Goal: Entertainment & Leisure: Browse casually

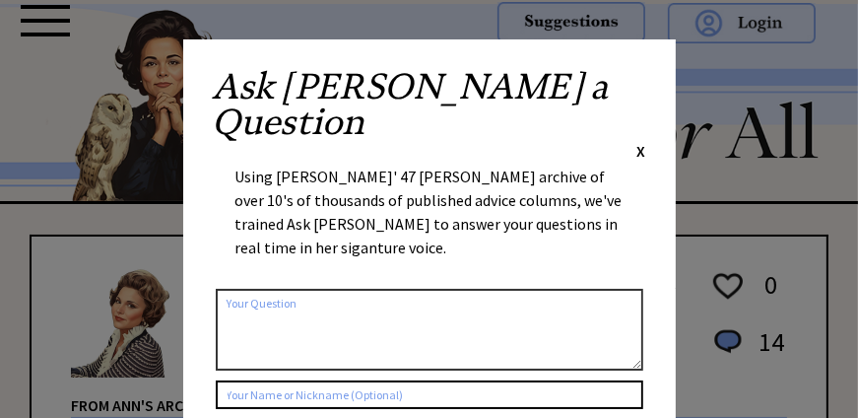
click at [639, 141] on span "X" at bounding box center [641, 151] width 9 height 20
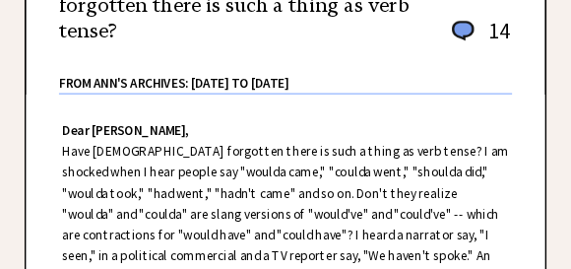
scroll to position [262, 0]
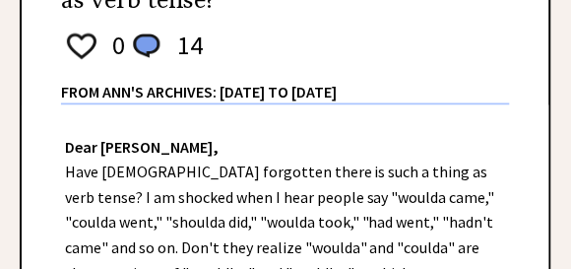
drag, startPoint x: 805, startPoint y: 0, endPoint x: 284, endPoint y: 140, distance: 539.7
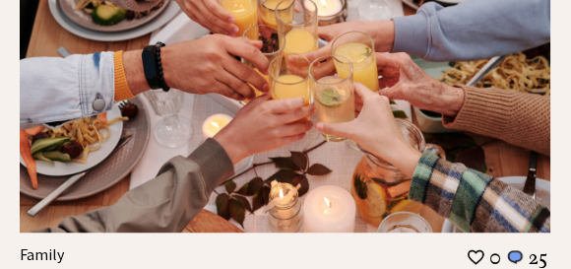
scroll to position [2627, 0]
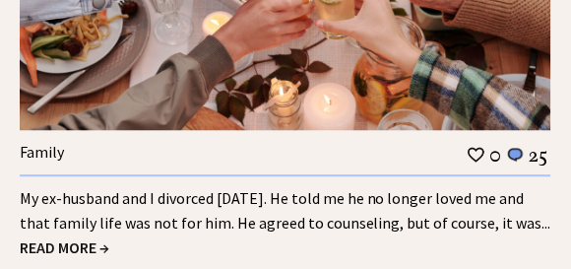
click at [84, 237] on span "READ MORE →" at bounding box center [65, 247] width 90 height 20
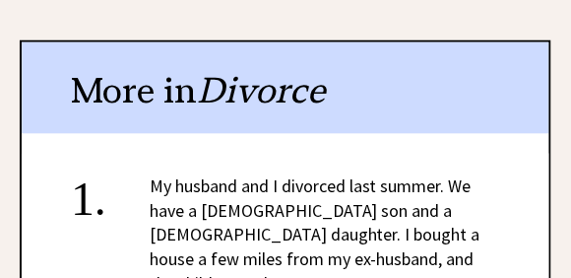
scroll to position [2365, 0]
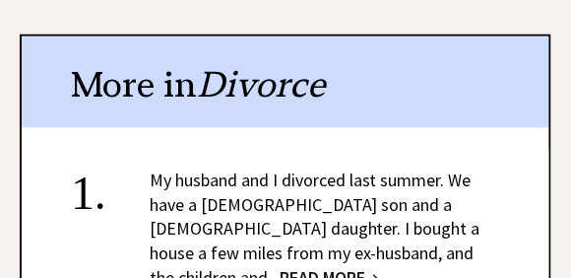
click at [380, 267] on span "READ MORE →" at bounding box center [330, 278] width 100 height 23
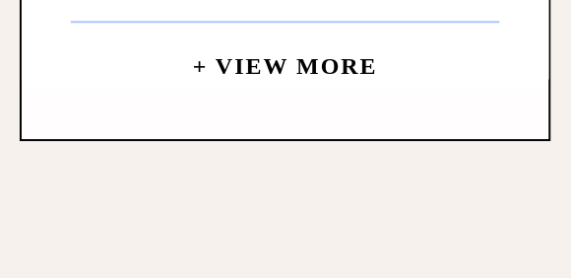
scroll to position [2627, 0]
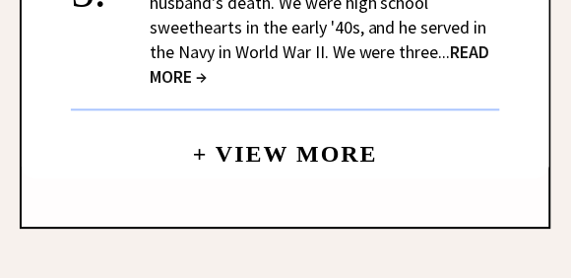
click at [345, 124] on link "+ View More" at bounding box center [285, 145] width 185 height 42
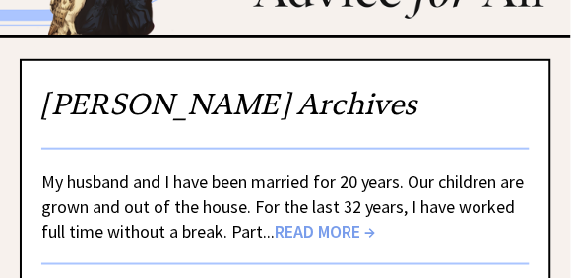
scroll to position [174, 0]
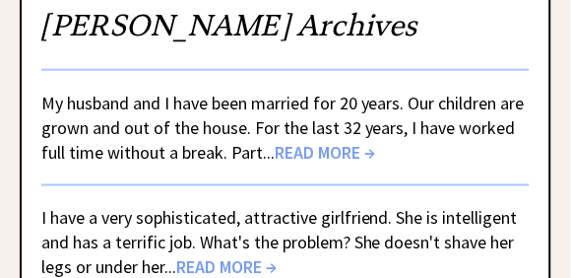
click at [311, 153] on span "READ MORE →" at bounding box center [325, 152] width 100 height 23
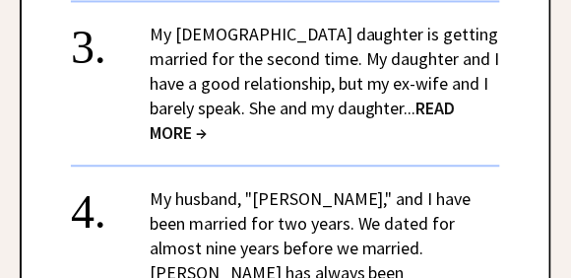
scroll to position [2627, 0]
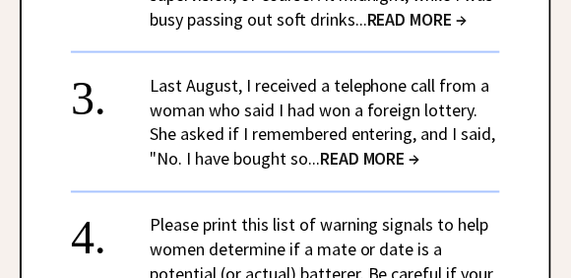
scroll to position [2539, 0]
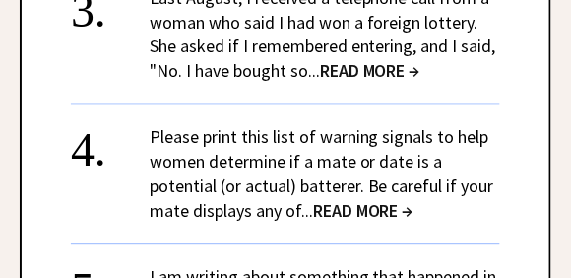
click at [323, 200] on span "READ MORE →" at bounding box center [363, 211] width 100 height 23
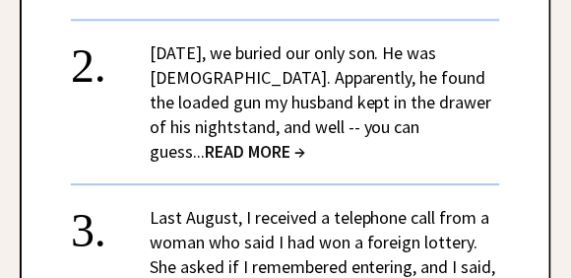
scroll to position [2714, 0]
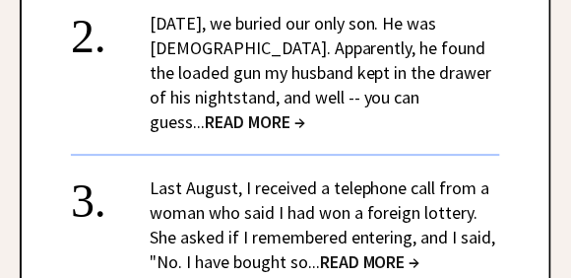
click at [396, 250] on span "READ MORE →" at bounding box center [370, 261] width 100 height 23
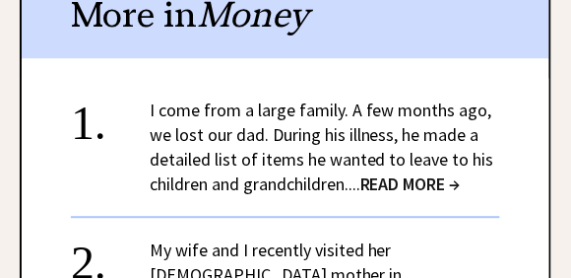
scroll to position [1926, 0]
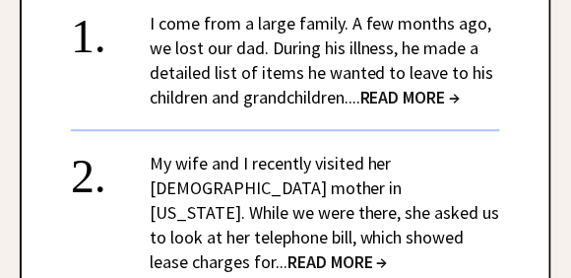
click at [388, 250] on span "READ MORE →" at bounding box center [338, 261] width 100 height 23
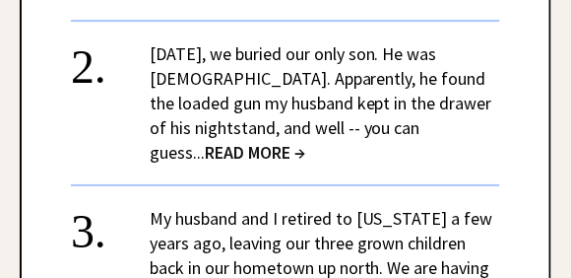
scroll to position [2189, 0]
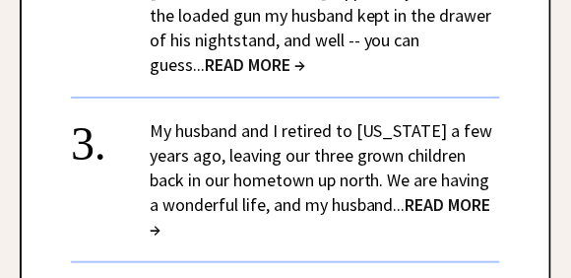
click at [447, 193] on span "READ MORE →" at bounding box center [321, 216] width 342 height 47
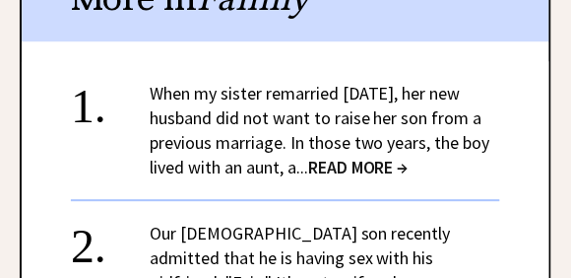
scroll to position [2539, 0]
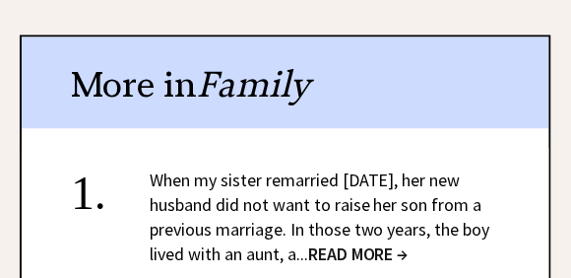
click at [405, 243] on span "READ MORE →" at bounding box center [358, 254] width 100 height 23
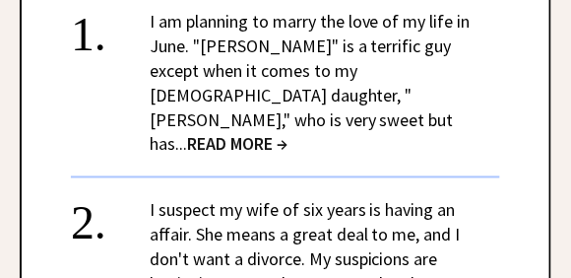
scroll to position [2451, 0]
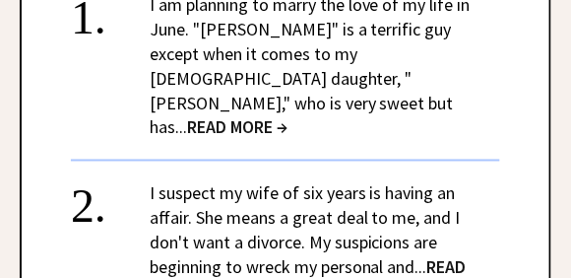
click at [337, 256] on span "READ MORE →" at bounding box center [308, 279] width 317 height 47
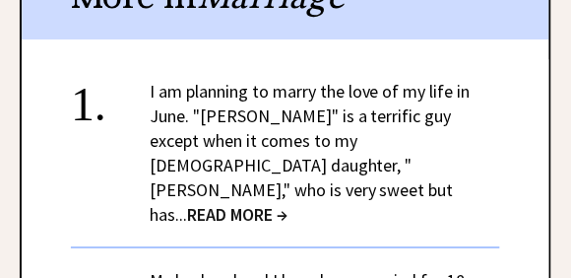
scroll to position [2014, 0]
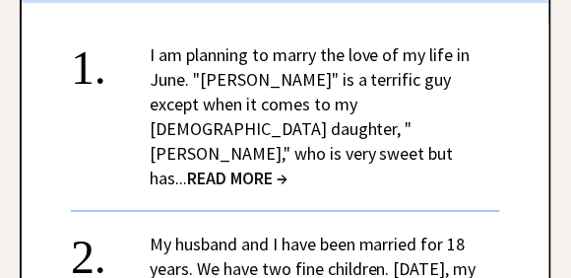
click at [288, 167] on span "READ MORE →" at bounding box center [237, 178] width 100 height 23
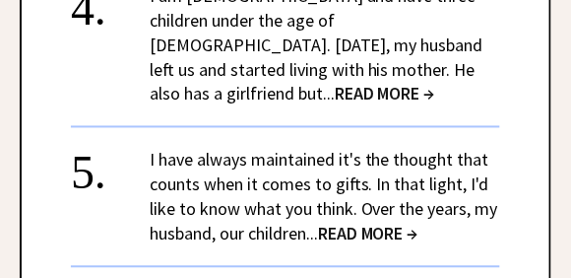
scroll to position [3240, 0]
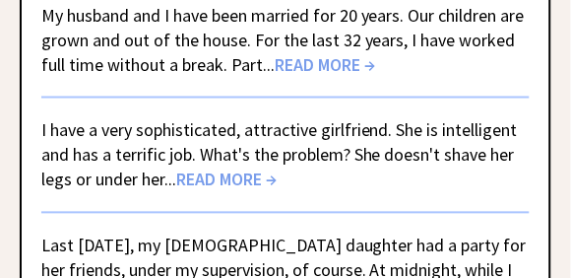
scroll to position [350, 0]
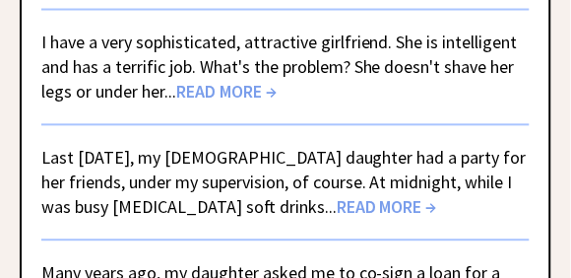
click at [201, 89] on span "READ MORE →" at bounding box center [226, 92] width 100 height 23
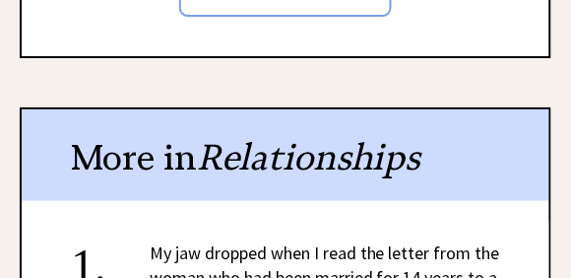
scroll to position [2189, 0]
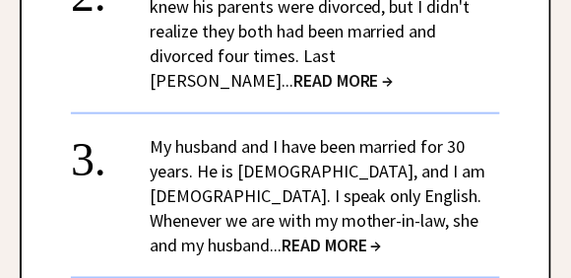
scroll to position [3152, 0]
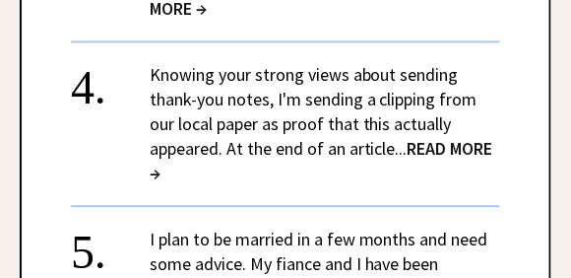
scroll to position [2627, 0]
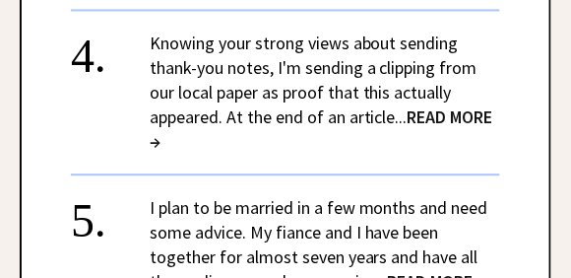
click at [474, 270] on span "READ MORE →" at bounding box center [438, 281] width 100 height 23
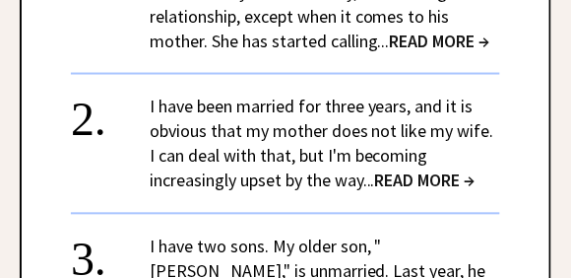
scroll to position [1839, 0]
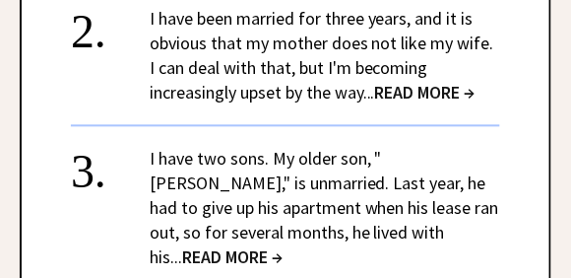
click at [445, 104] on span "READ MORE →" at bounding box center [425, 93] width 100 height 23
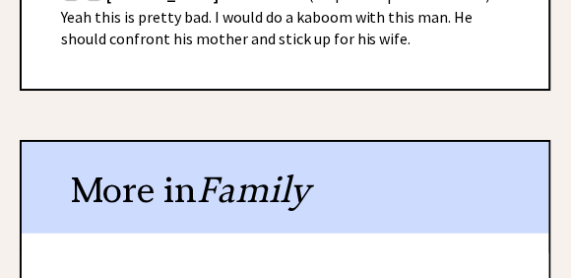
scroll to position [2189, 0]
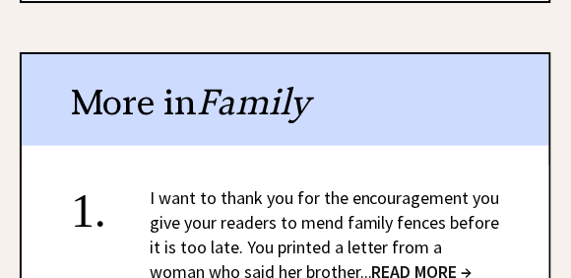
click at [385, 260] on span "READ MORE →" at bounding box center [422, 271] width 100 height 23
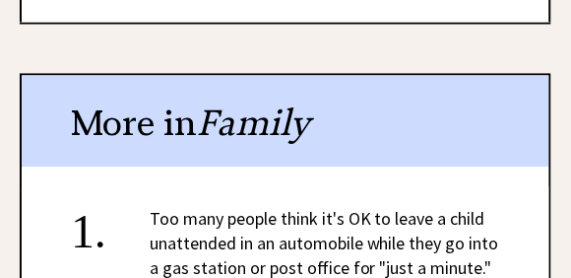
scroll to position [1839, 0]
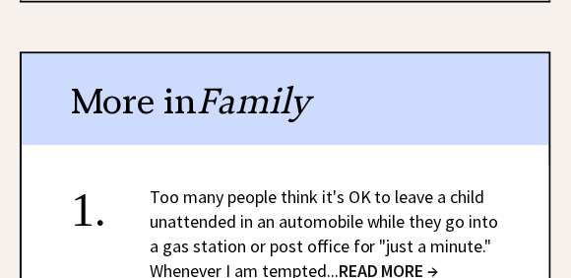
click at [382, 260] on span "READ MORE →" at bounding box center [389, 271] width 100 height 23
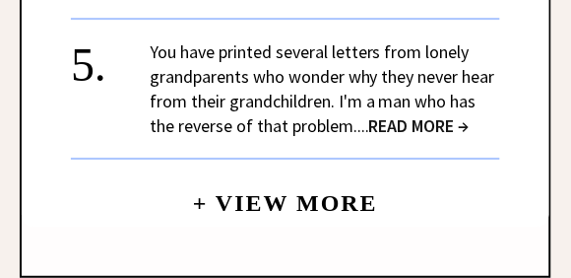
scroll to position [2802, 0]
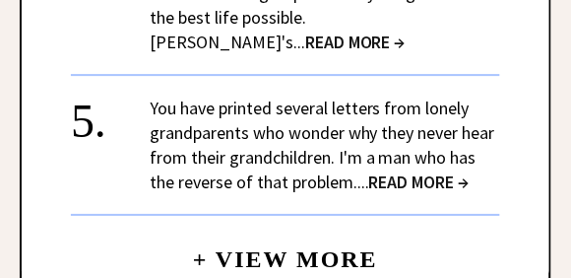
click at [322, 230] on link "+ View More" at bounding box center [285, 251] width 185 height 42
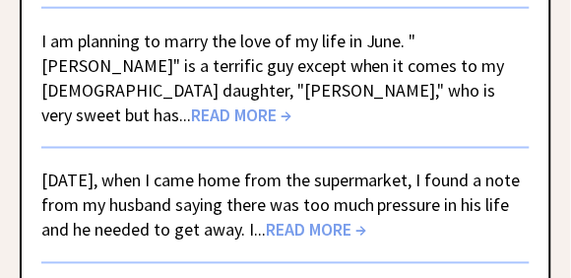
scroll to position [963, 0]
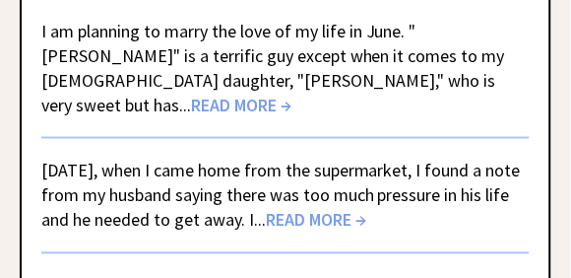
click at [367, 209] on span "READ MORE →" at bounding box center [316, 220] width 100 height 23
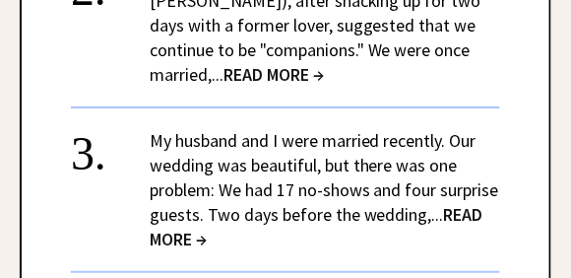
scroll to position [2977, 0]
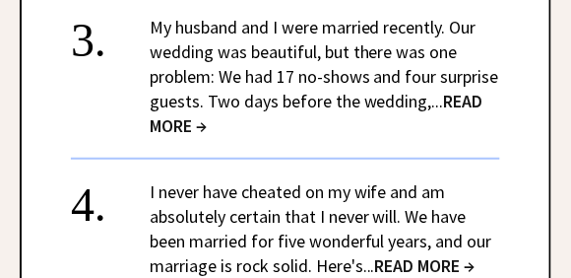
click at [397, 254] on span "READ MORE →" at bounding box center [425, 265] width 100 height 23
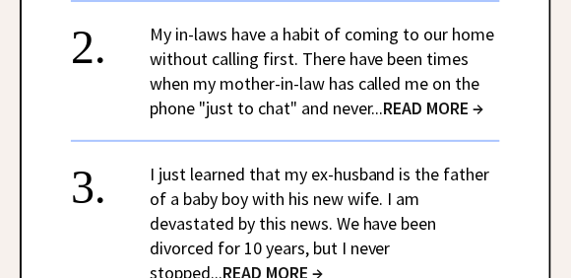
scroll to position [2277, 0]
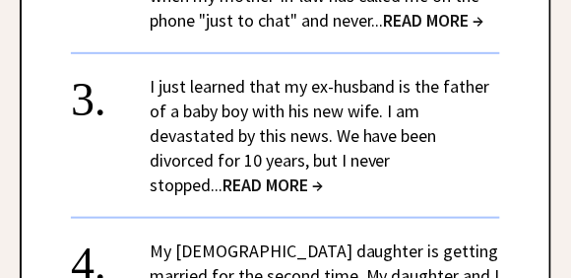
click at [223, 188] on span "READ MORE →" at bounding box center [273, 184] width 100 height 23
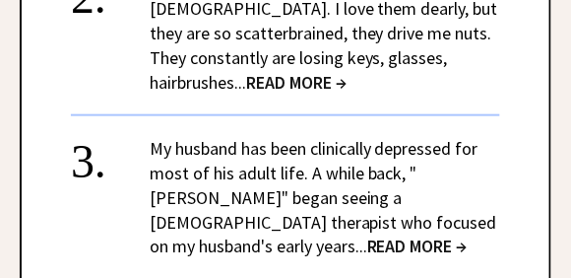
scroll to position [2365, 0]
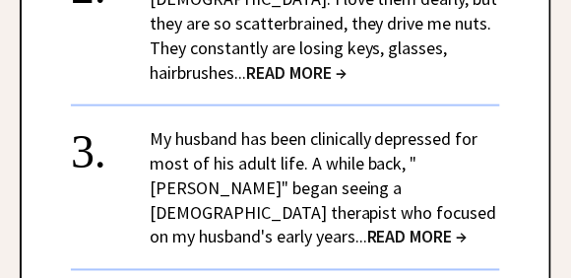
click at [400, 226] on span "READ MORE →" at bounding box center [418, 237] width 100 height 23
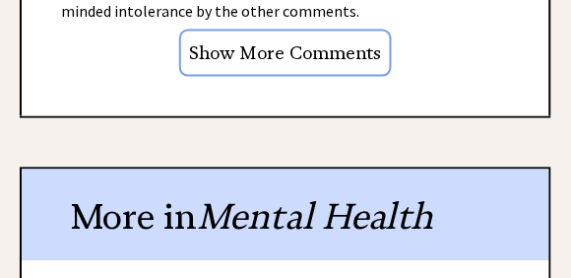
scroll to position [2539, 0]
